Goal: Information Seeking & Learning: Learn about a topic

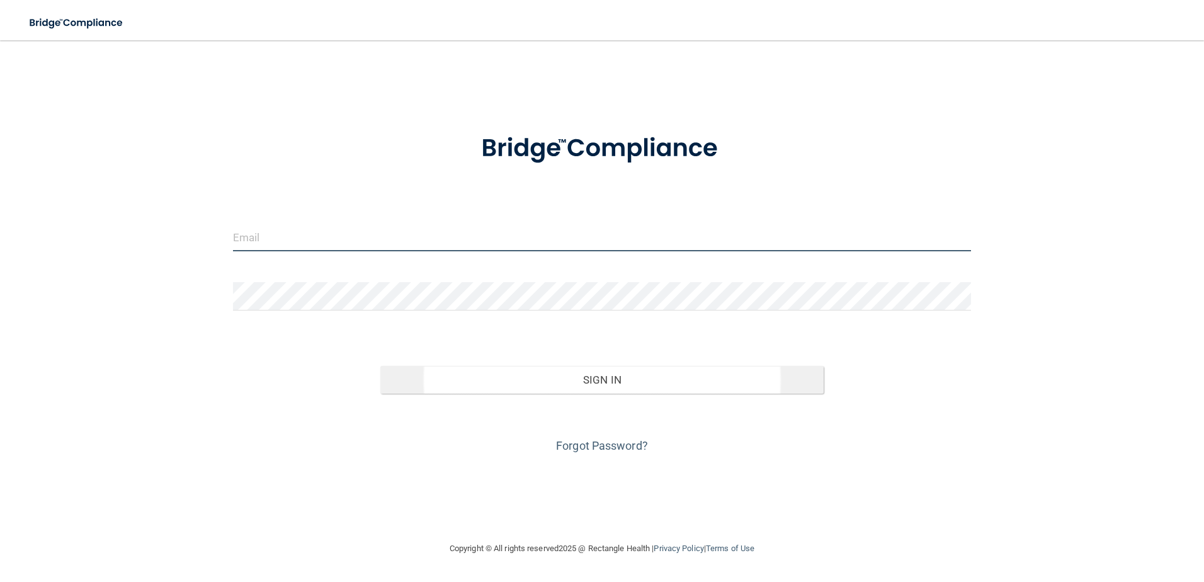
type input "[EMAIL_ADDRESS][DOMAIN_NAME]"
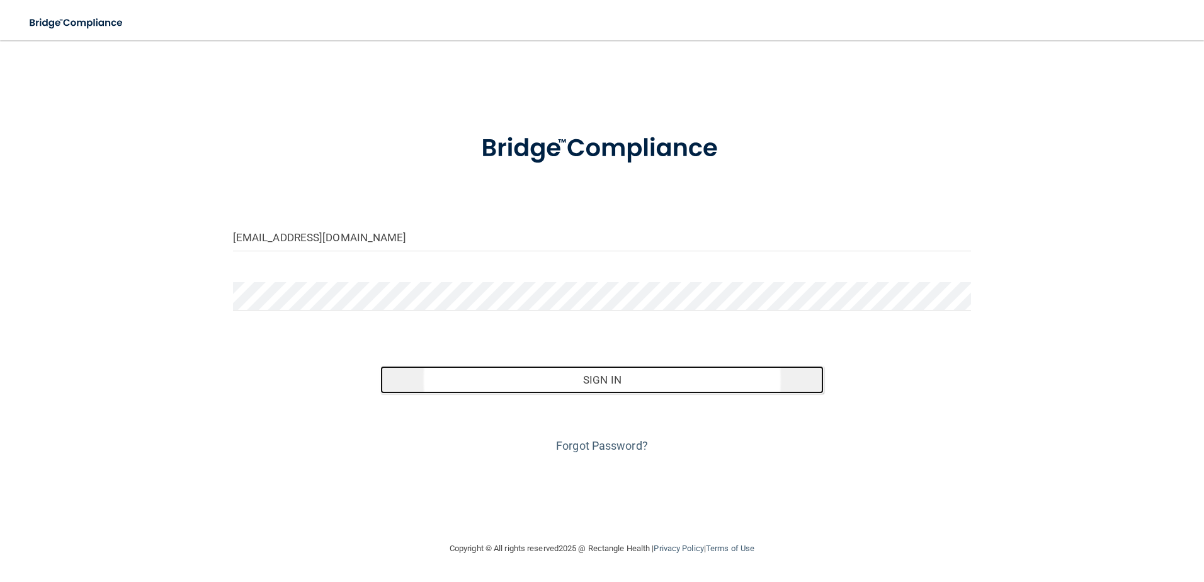
click at [622, 379] on button "Sign In" at bounding box center [601, 380] width 443 height 28
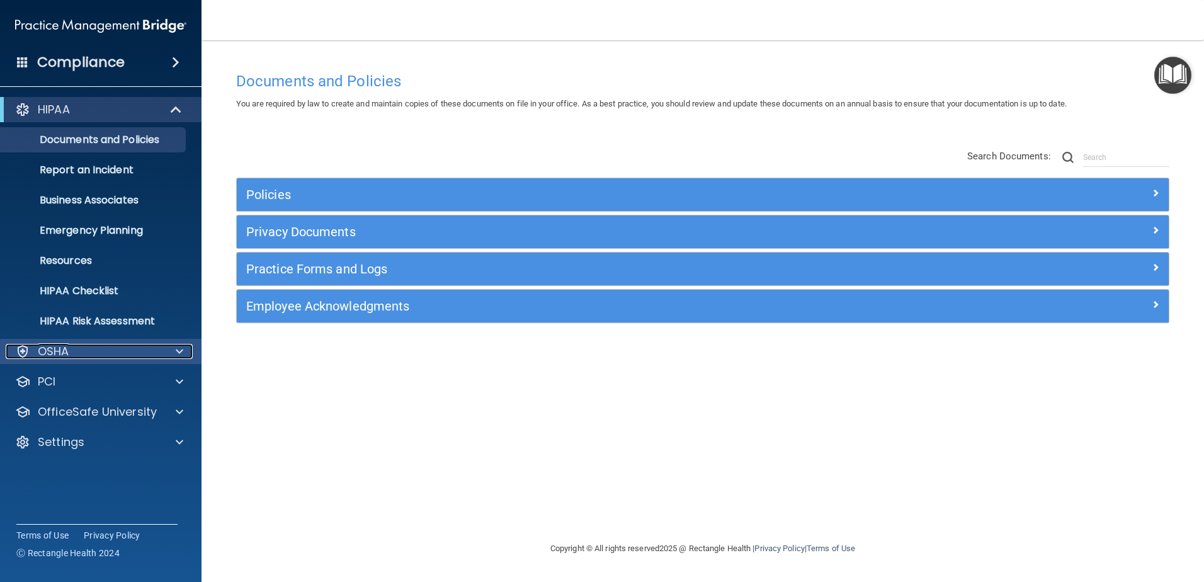
click at [174, 346] on div at bounding box center [177, 351] width 31 height 15
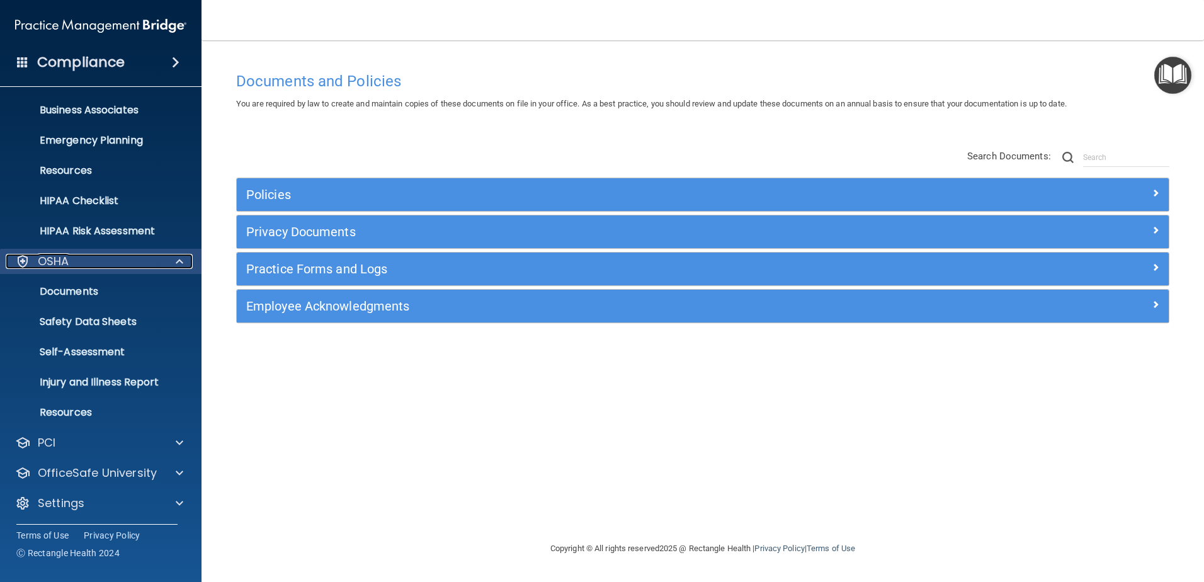
scroll to position [92, 0]
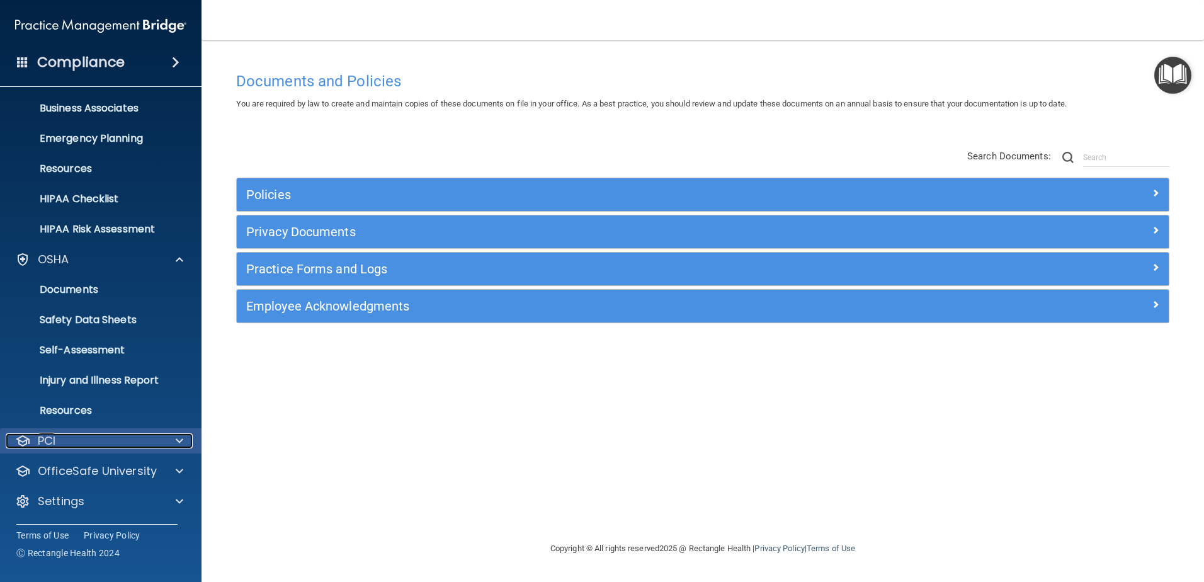
click at [184, 438] on div at bounding box center [177, 440] width 31 height 15
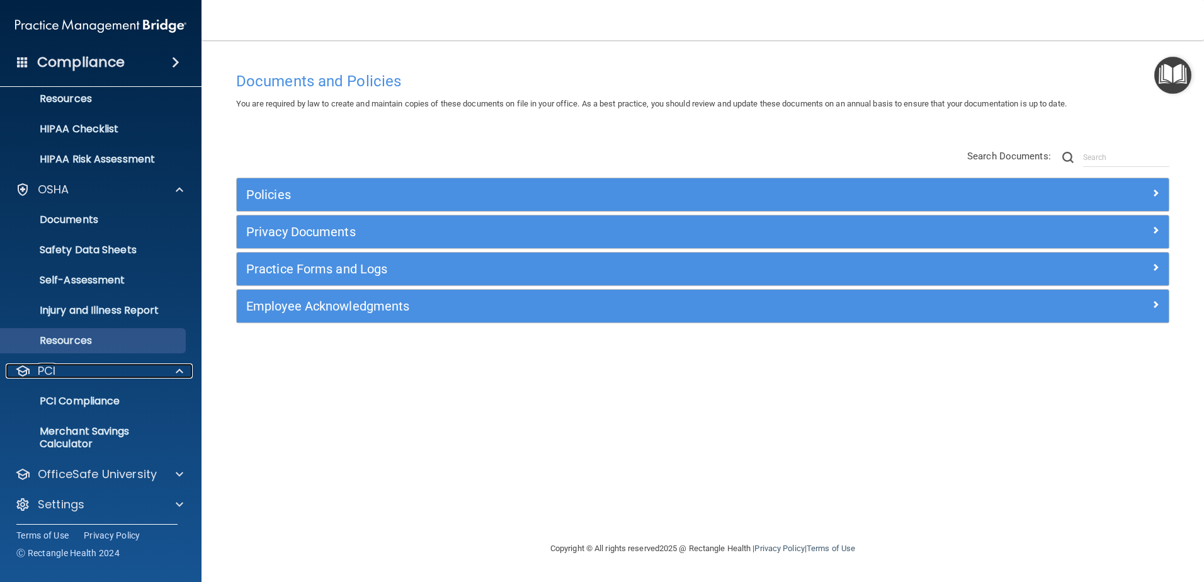
scroll to position [165, 0]
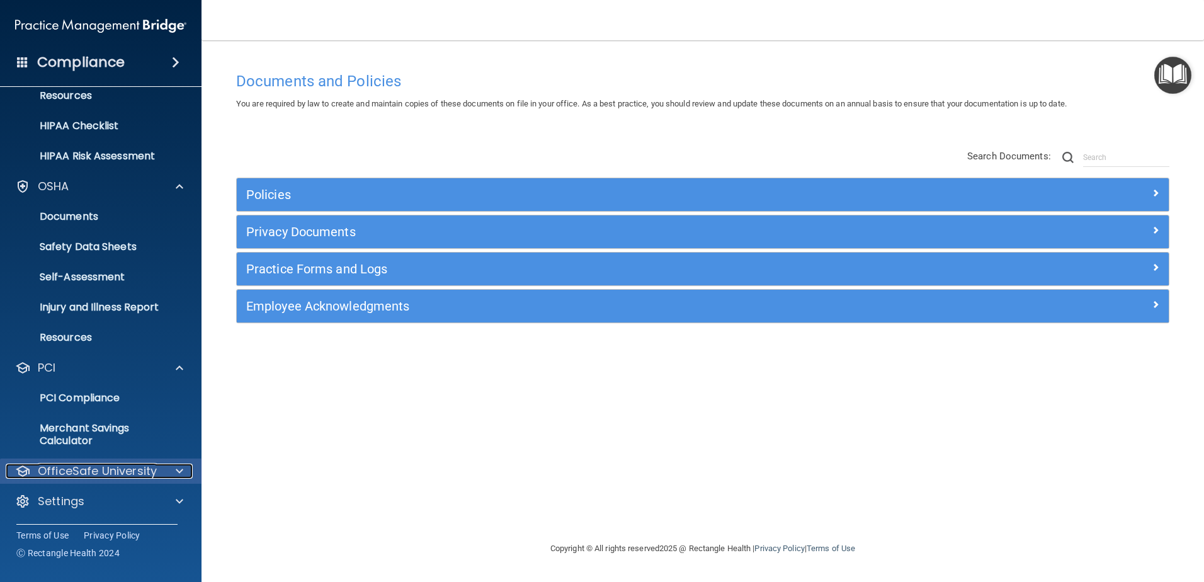
click at [165, 471] on div at bounding box center [177, 471] width 31 height 15
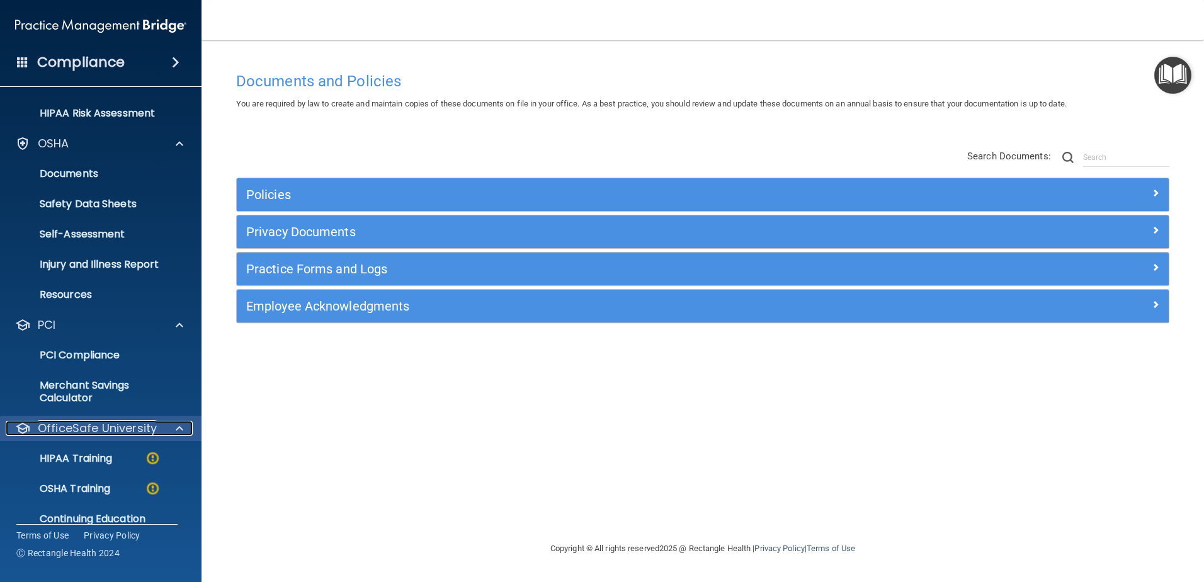
scroll to position [256, 0]
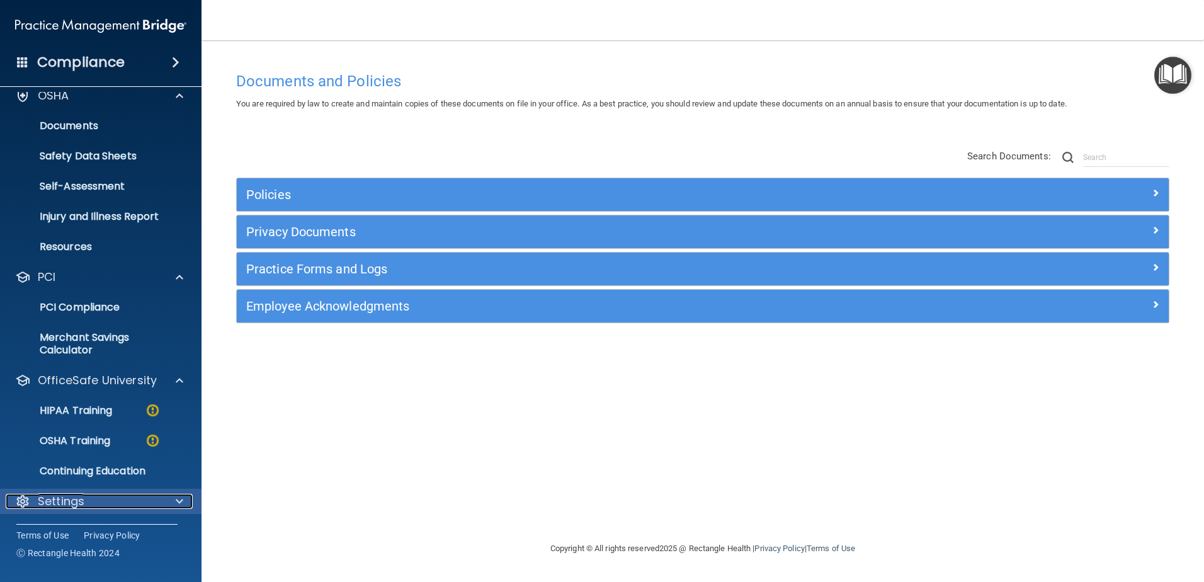
click at [168, 499] on div at bounding box center [177, 501] width 31 height 15
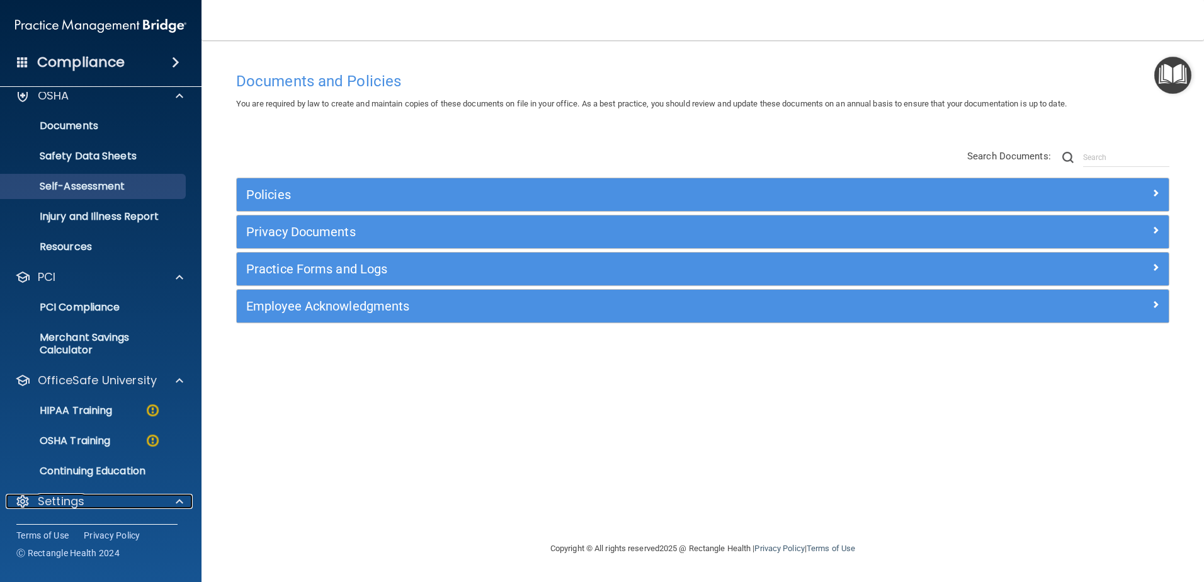
scroll to position [0, 0]
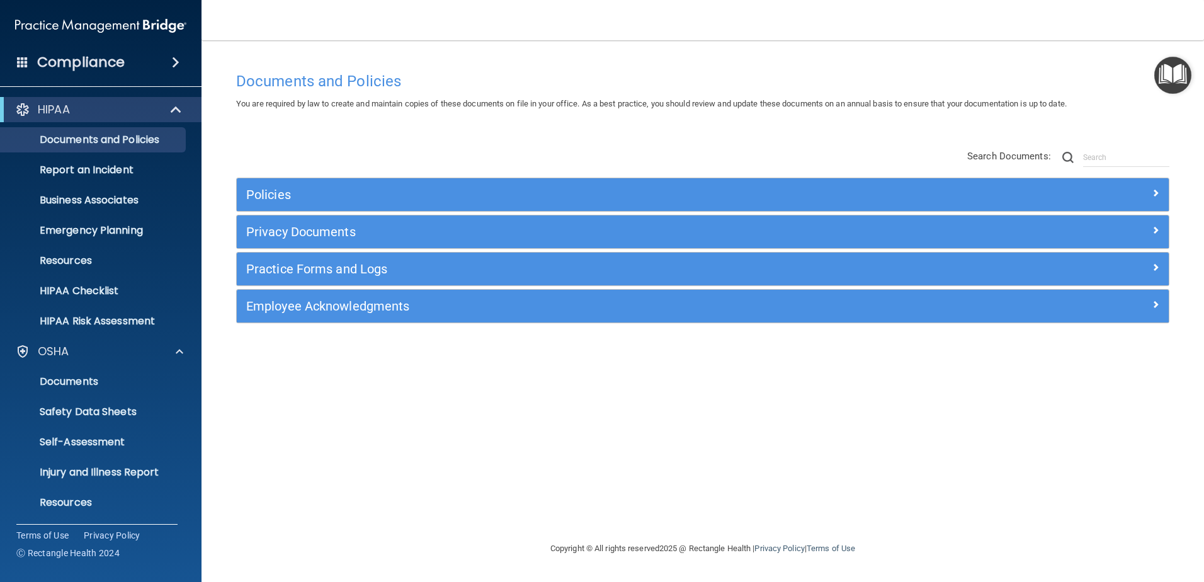
click at [16, 60] on div "Compliance" at bounding box center [101, 62] width 202 height 28
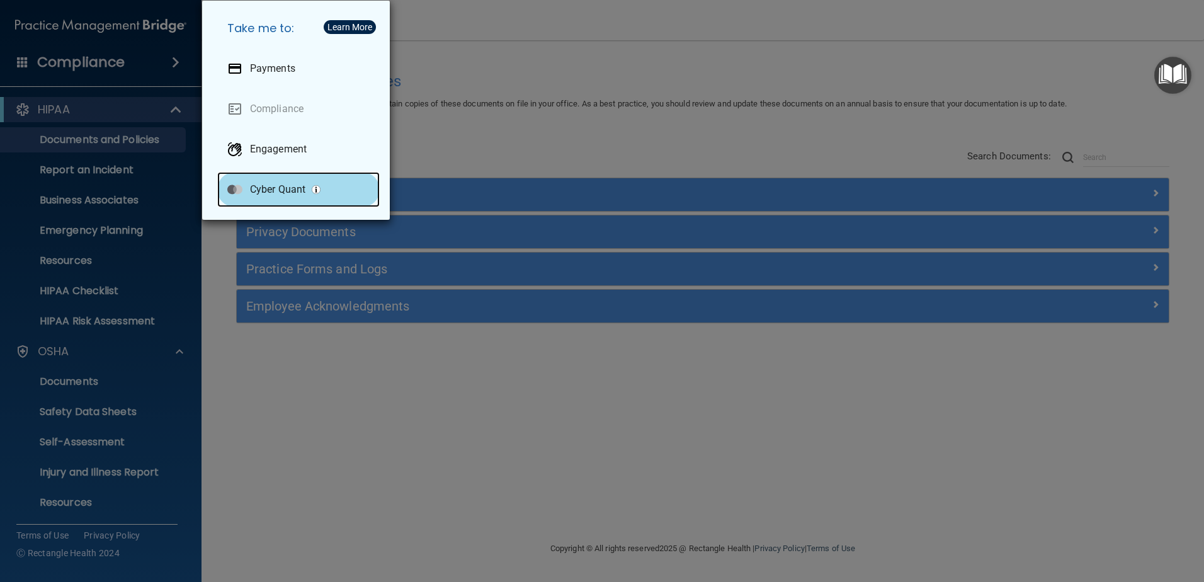
click at [293, 185] on p "Cyber Quant" at bounding box center [277, 189] width 55 height 13
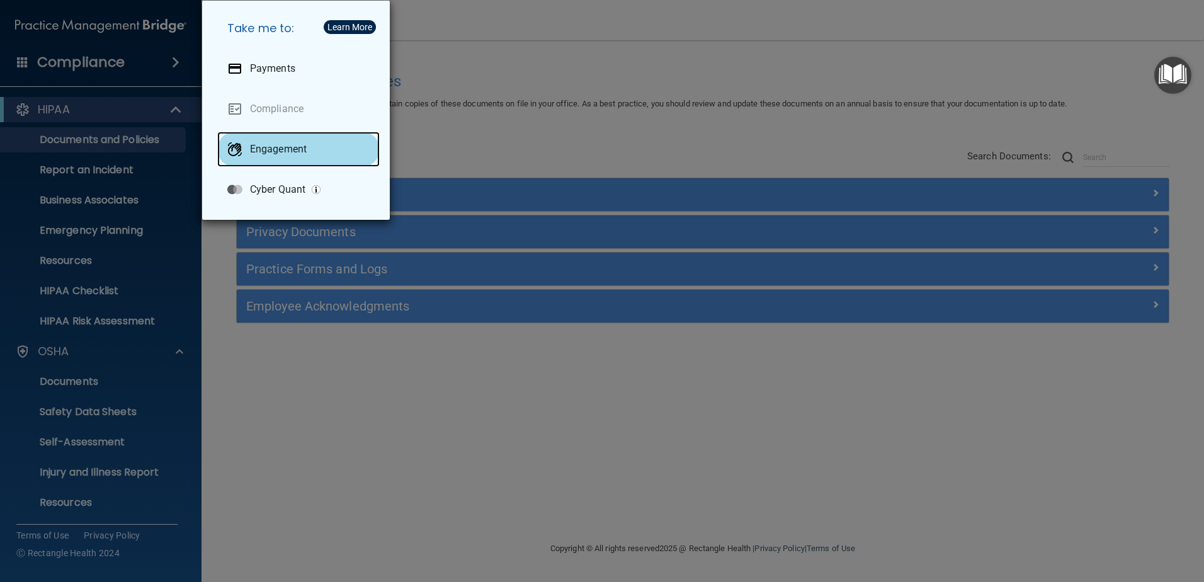
click at [273, 147] on p "Engagement" at bounding box center [278, 149] width 57 height 13
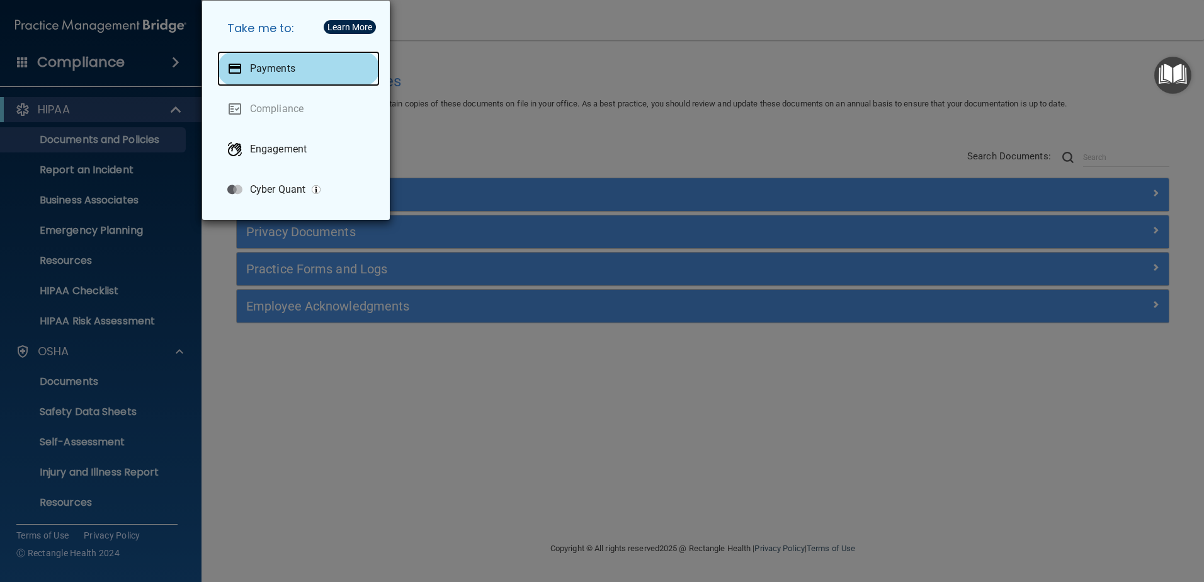
click at [253, 62] on div "Payments" at bounding box center [298, 68] width 162 height 35
click at [377, 76] on div "Payments" at bounding box center [298, 68] width 162 height 35
click at [468, 101] on div "Take me to: Payments Compliance Engagement Cyber Quant" at bounding box center [602, 291] width 1204 height 582
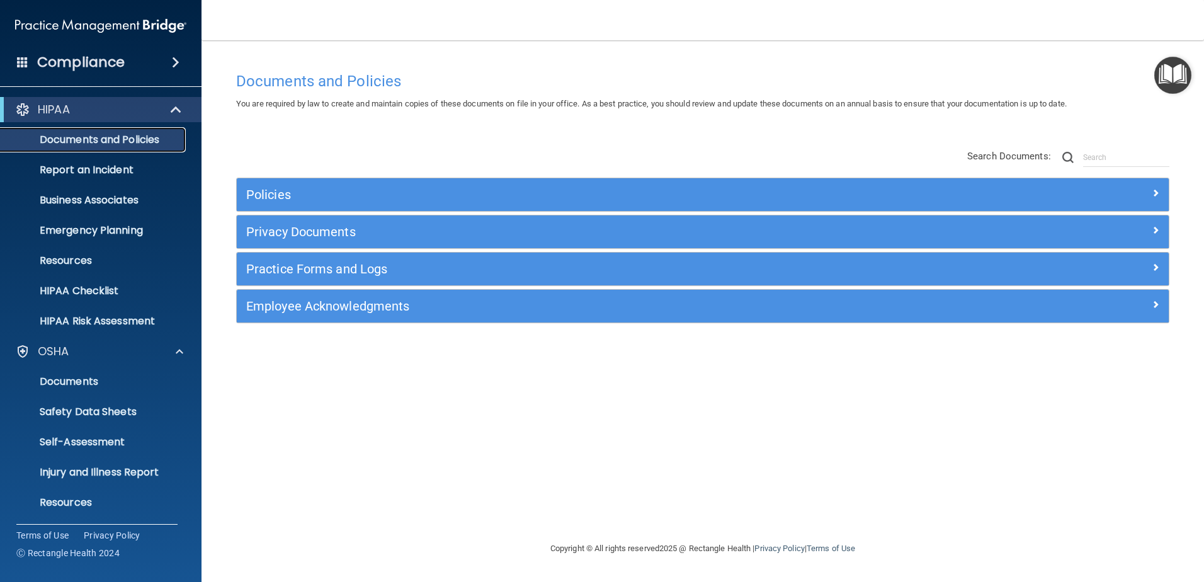
click at [125, 137] on p "Documents and Policies" at bounding box center [94, 140] width 172 height 13
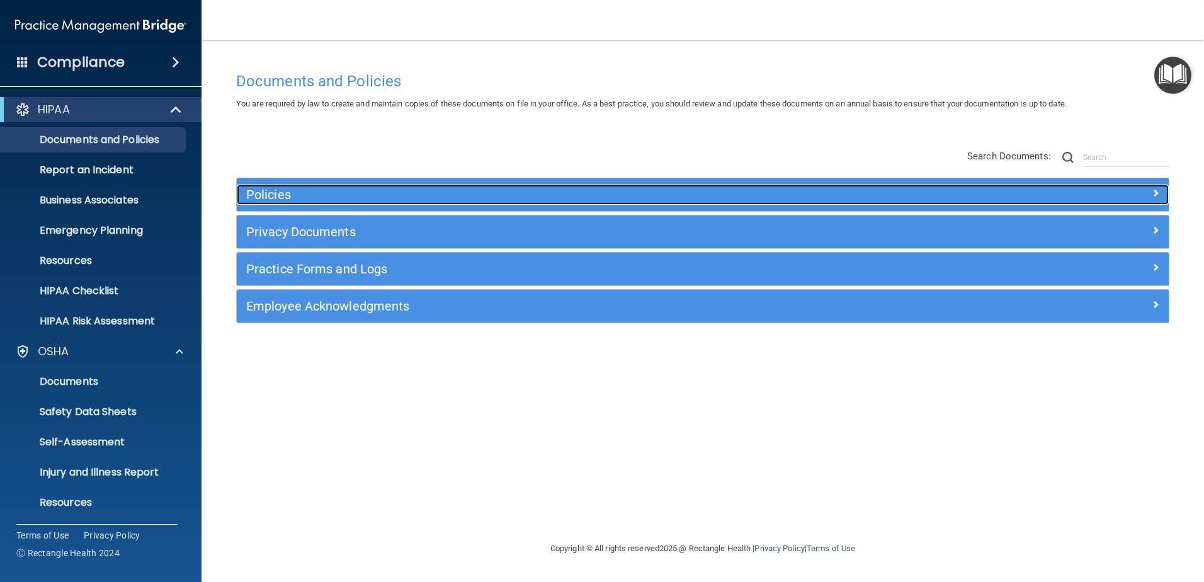
click at [372, 197] on h5 "Policies" at bounding box center [586, 195] width 680 height 14
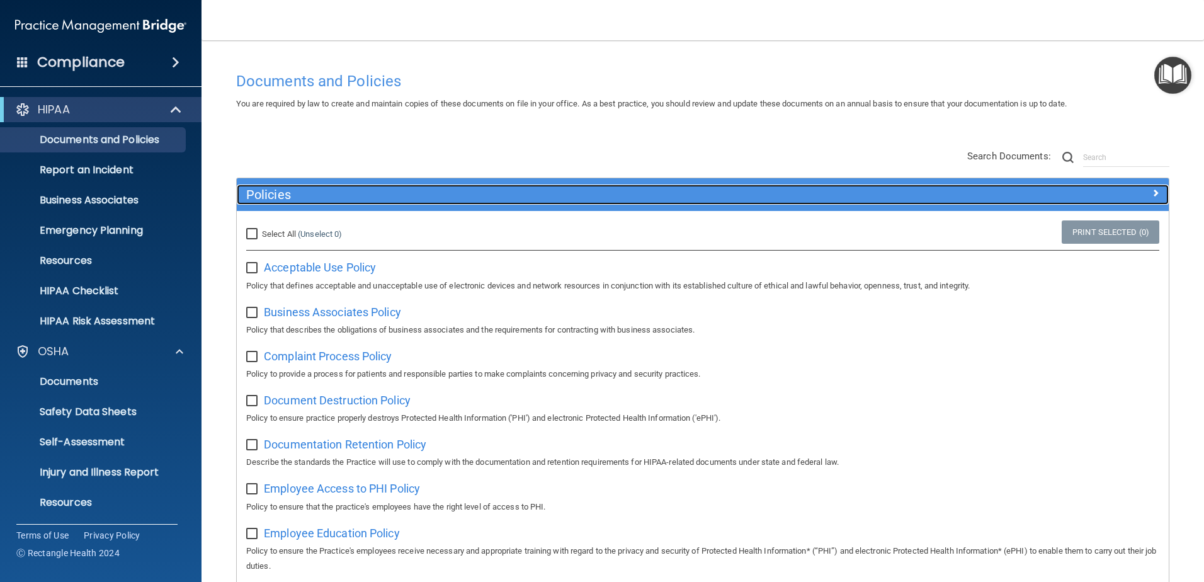
click at [372, 197] on h5 "Policies" at bounding box center [586, 195] width 680 height 14
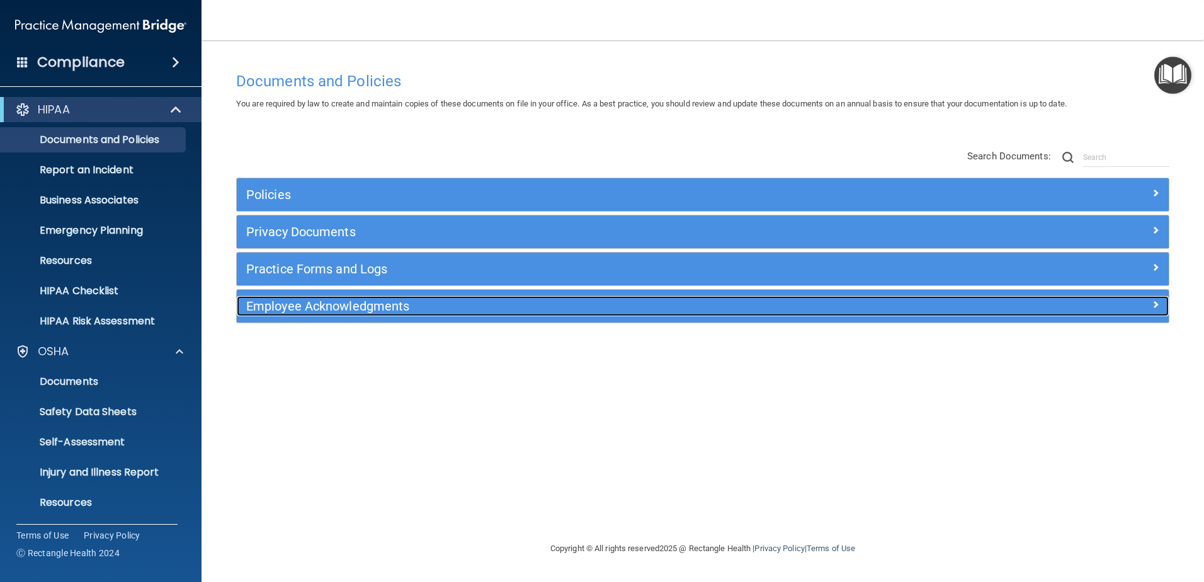
click at [387, 304] on h5 "Employee Acknowledgments" at bounding box center [586, 306] width 680 height 14
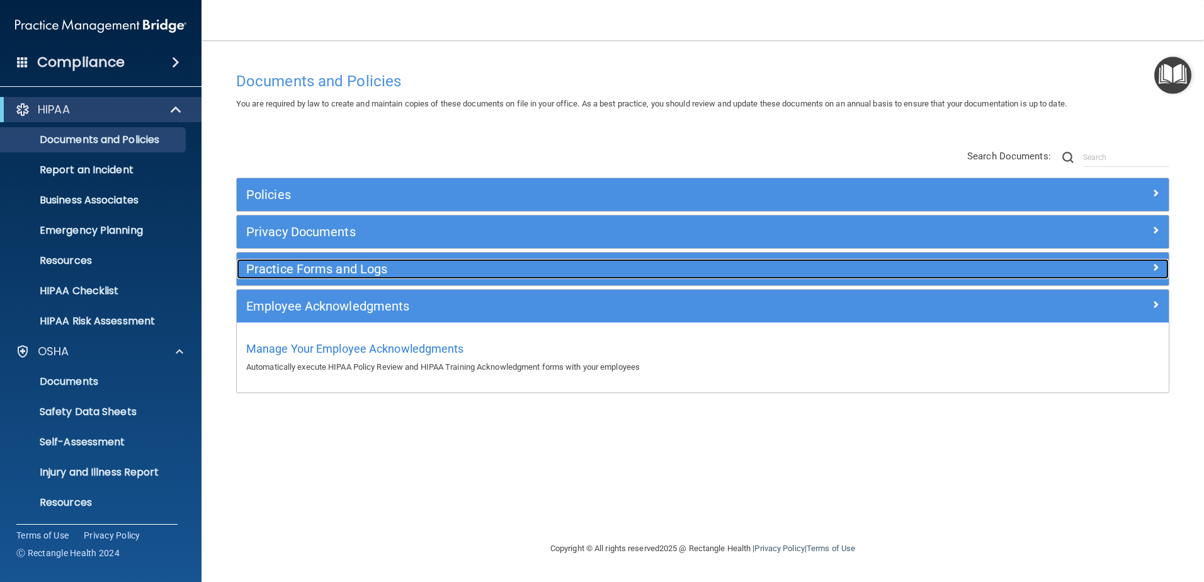
click at [372, 273] on h5 "Practice Forms and Logs" at bounding box center [586, 269] width 680 height 14
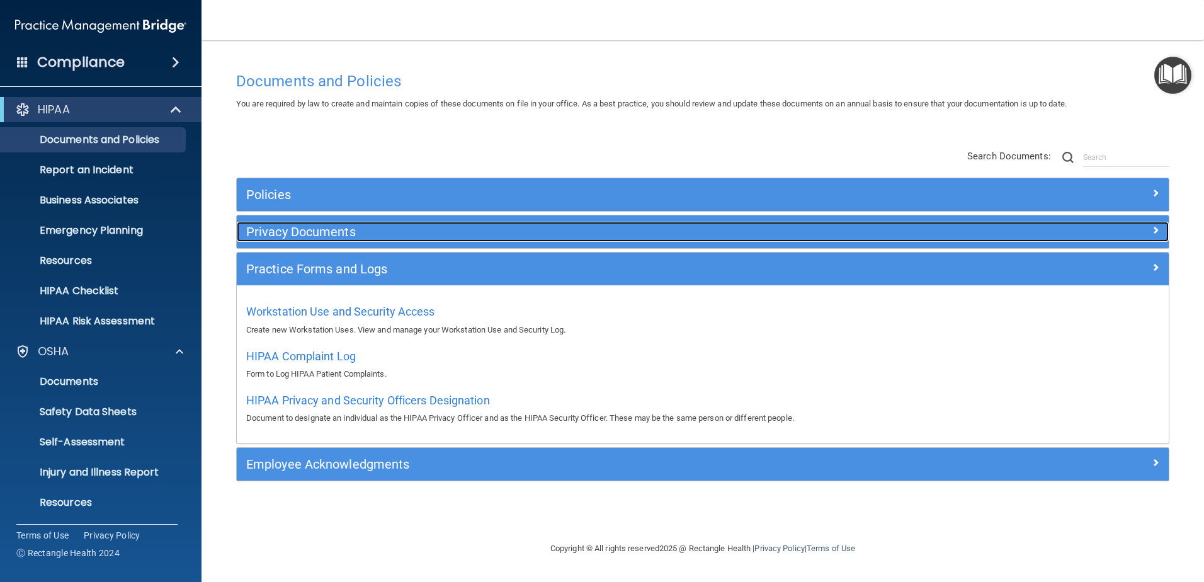
click at [358, 237] on h5 "Privacy Documents" at bounding box center [586, 232] width 680 height 14
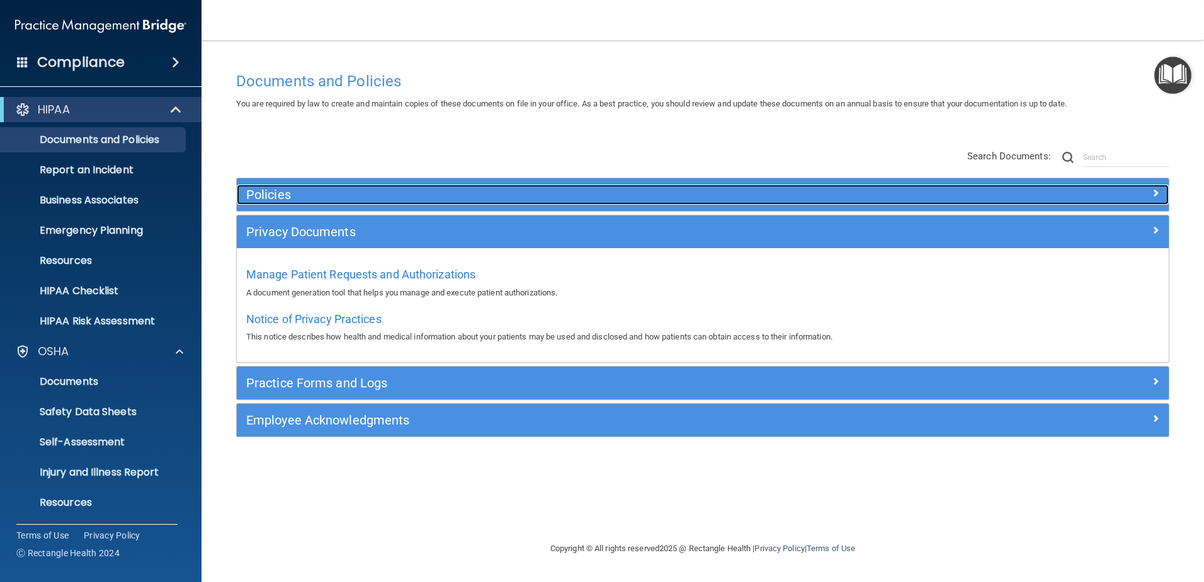
click at [346, 198] on h5 "Policies" at bounding box center [586, 195] width 680 height 14
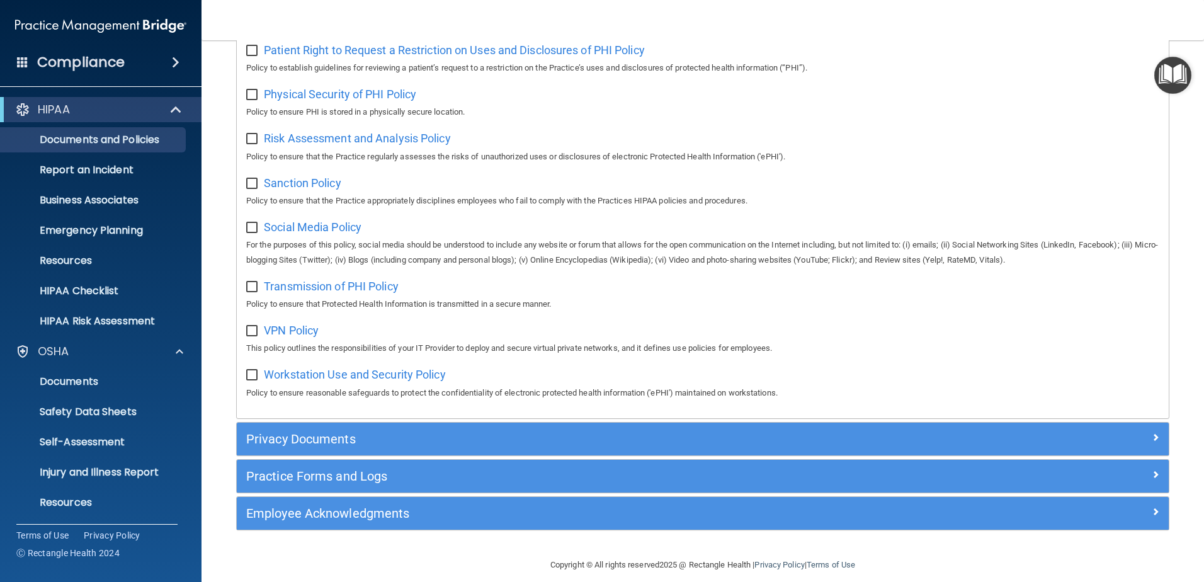
scroll to position [834, 0]
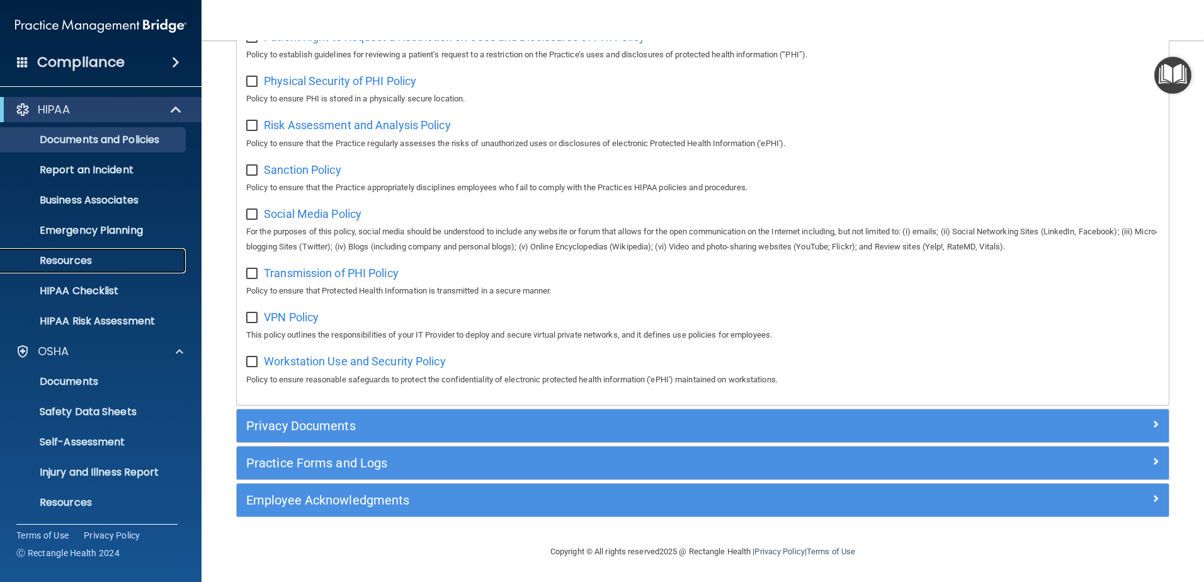
click at [83, 255] on p "Resources" at bounding box center [94, 260] width 172 height 13
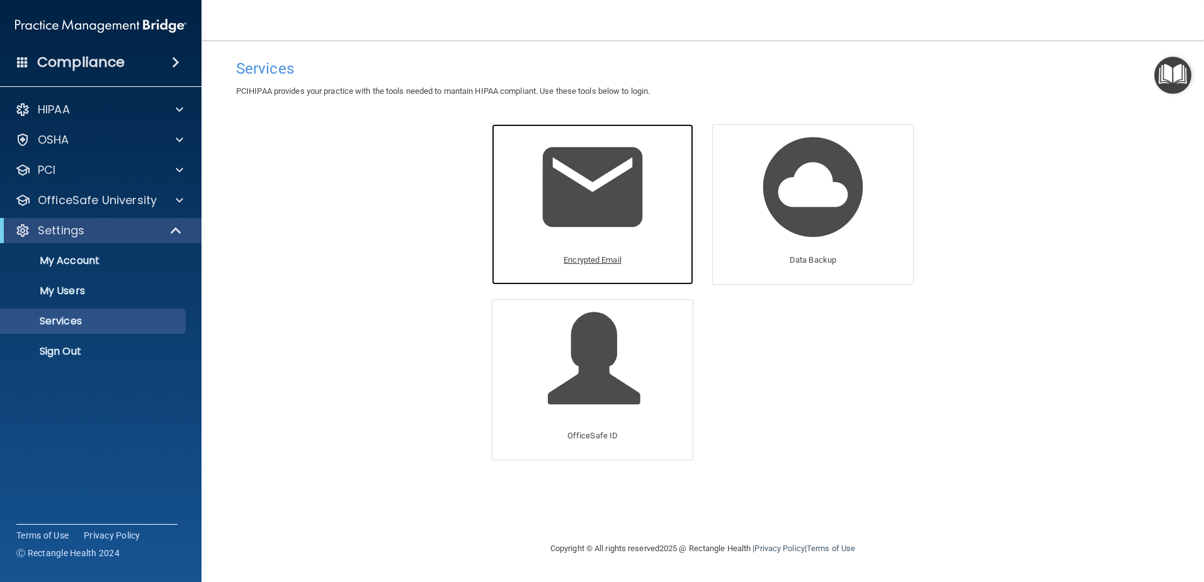
click at [623, 203] on img at bounding box center [593, 187] width 120 height 120
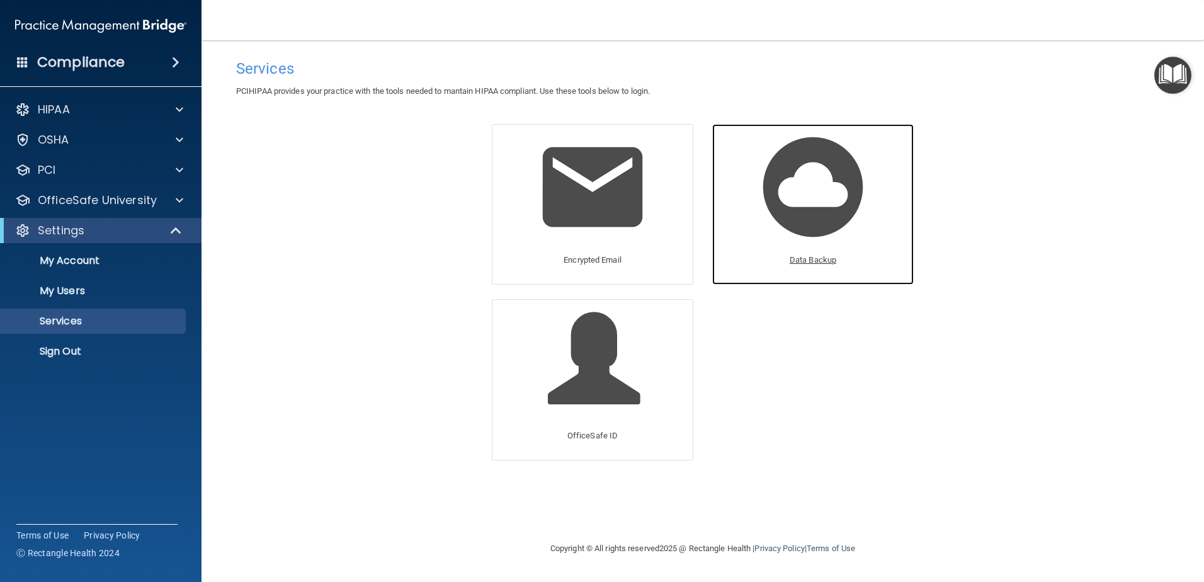
click at [796, 225] on img at bounding box center [813, 187] width 120 height 120
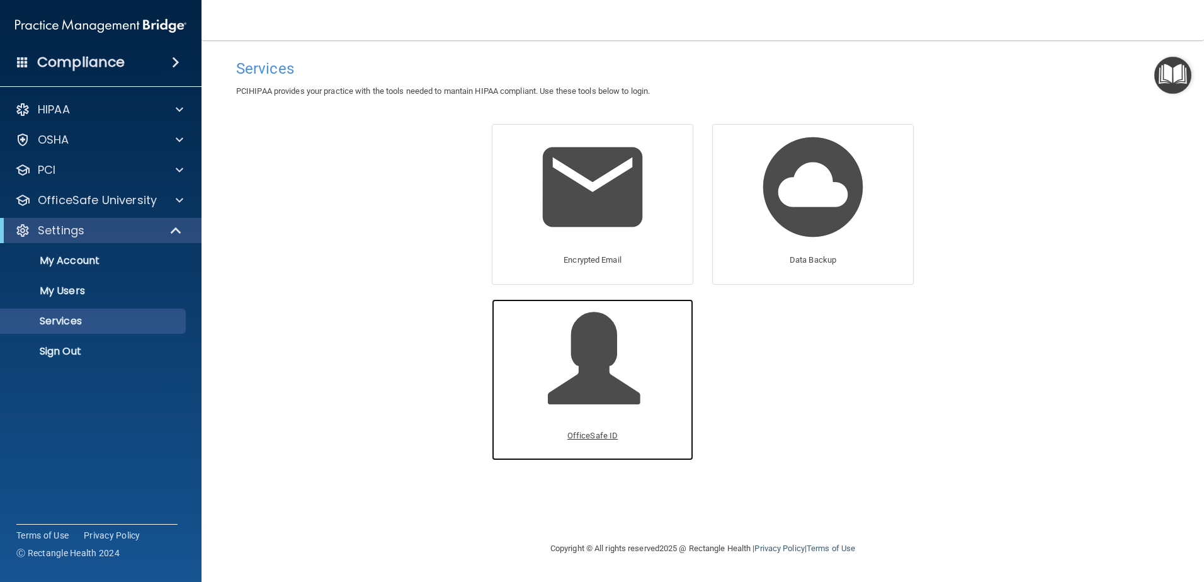
click at [625, 351] on span at bounding box center [608, 368] width 120 height 110
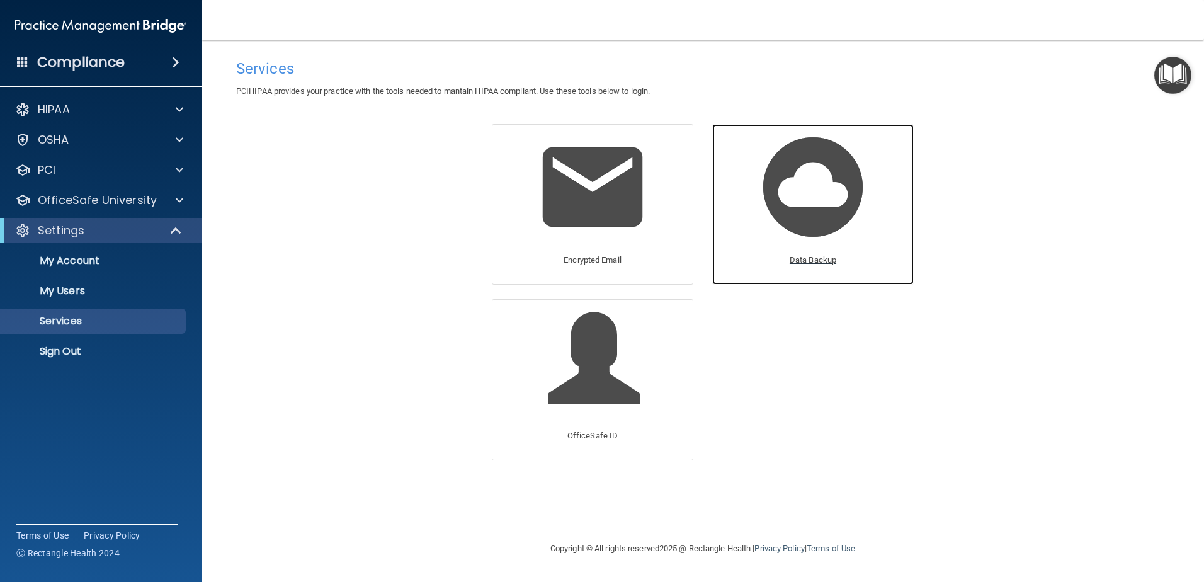
click at [829, 261] on p "Data Backup" at bounding box center [813, 260] width 47 height 15
